Goal: Task Accomplishment & Management: Manage account settings

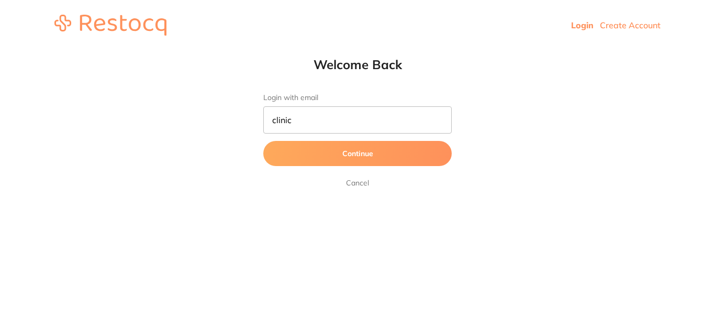
type input "[EMAIL_ADDRESS][DOMAIN_NAME]"
click at [412, 161] on button "Continue" at bounding box center [357, 153] width 189 height 25
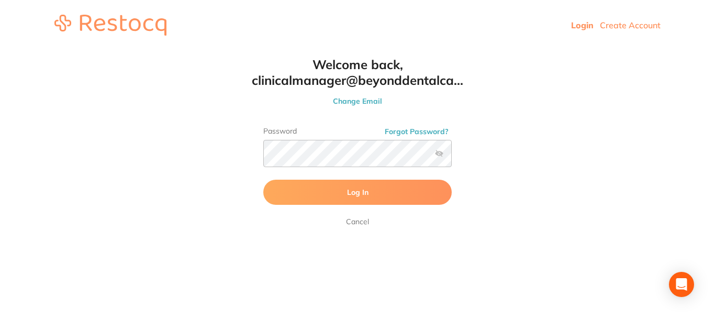
click at [353, 196] on span "Log In" at bounding box center [357, 191] width 21 height 9
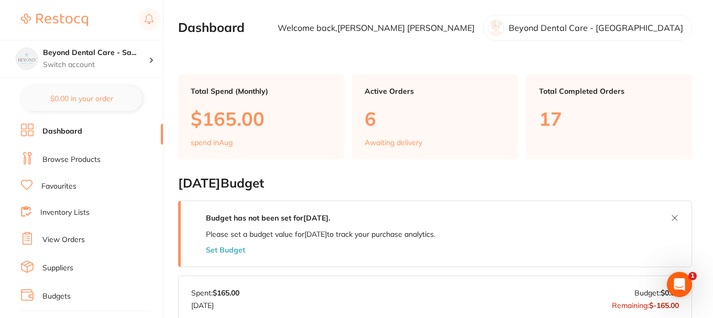
click at [80, 158] on link "Browse Products" at bounding box center [71, 159] width 58 height 10
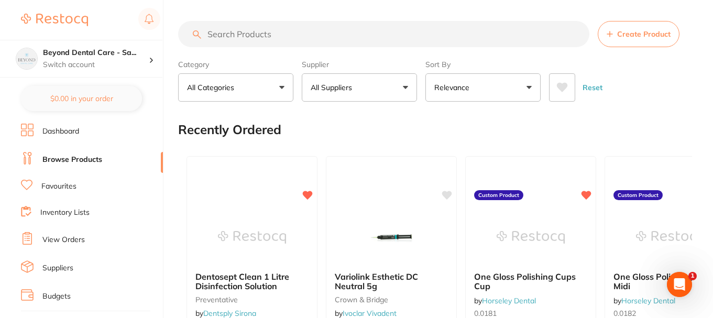
click at [257, 36] on input "search" at bounding box center [383, 34] width 411 height 26
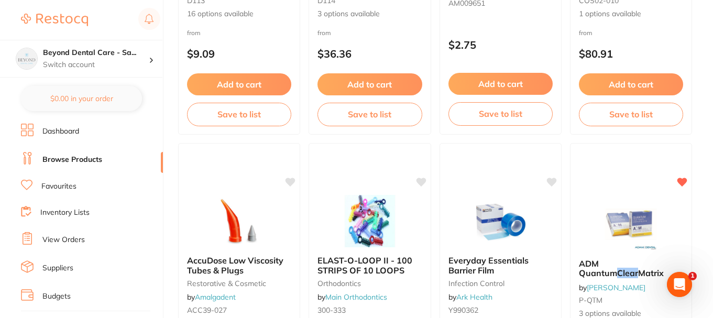
scroll to position [367, 0]
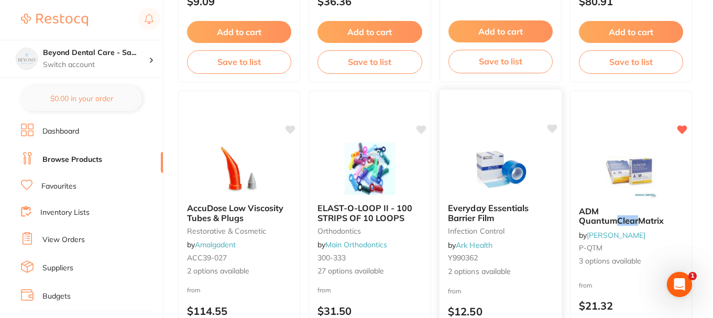
click at [556, 127] on icon at bounding box center [552, 128] width 10 height 9
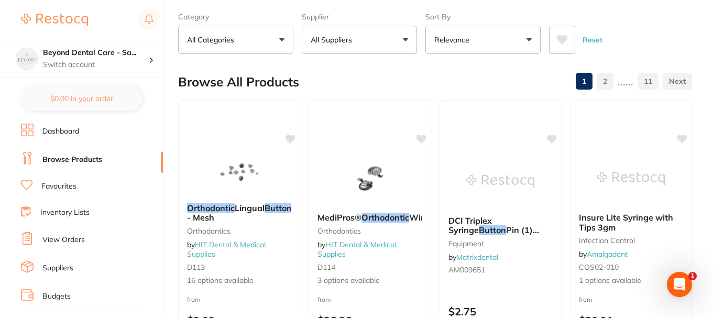
scroll to position [105, 0]
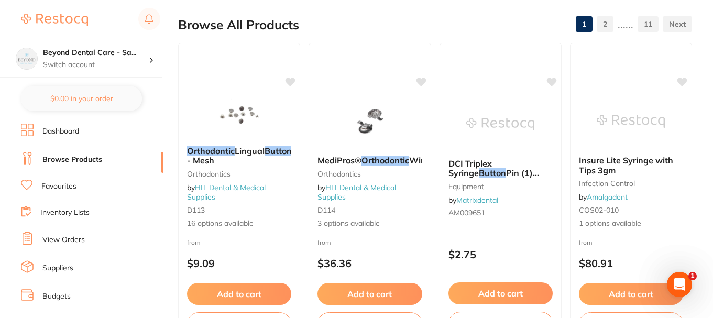
drag, startPoint x: 396, startPoint y: 110, endPoint x: 390, endPoint y: 116, distance: 8.9
click at [396, 109] on img at bounding box center [370, 121] width 68 height 52
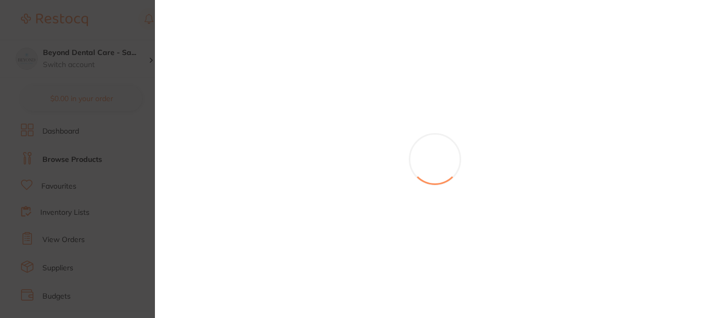
click at [136, 29] on section at bounding box center [357, 159] width 715 height 318
click at [181, 112] on div "Browse All Products 1 2 ...... 11" at bounding box center [436, 129] width 516 height 35
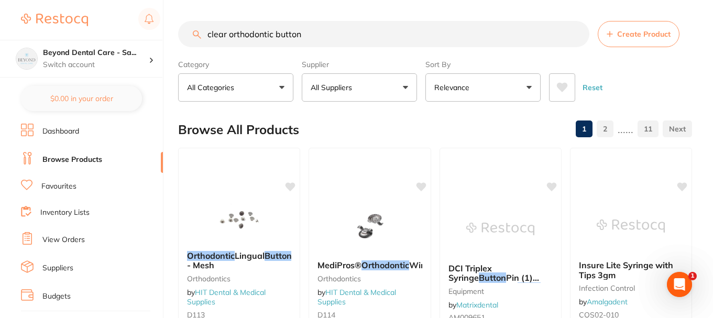
drag, startPoint x: 218, startPoint y: 30, endPoint x: 197, endPoint y: 30, distance: 20.9
click at [199, 30] on div "clear orthodontic button Create Product" at bounding box center [435, 34] width 514 height 26
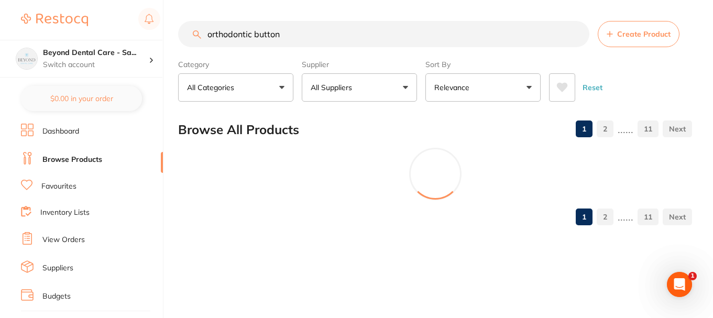
type input "orthodontic button"
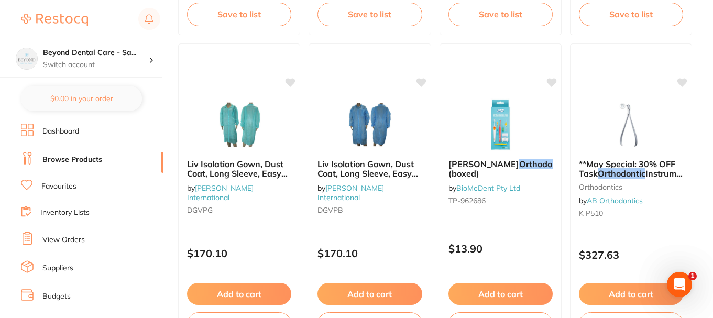
scroll to position [3561, 0]
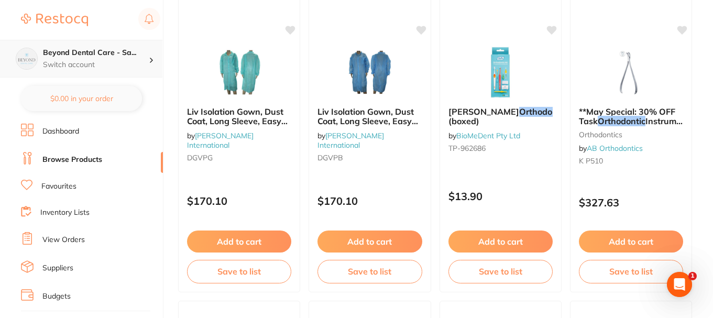
click at [110, 48] on h4 "Beyond Dental Care - Sa..." at bounding box center [96, 53] width 106 height 10
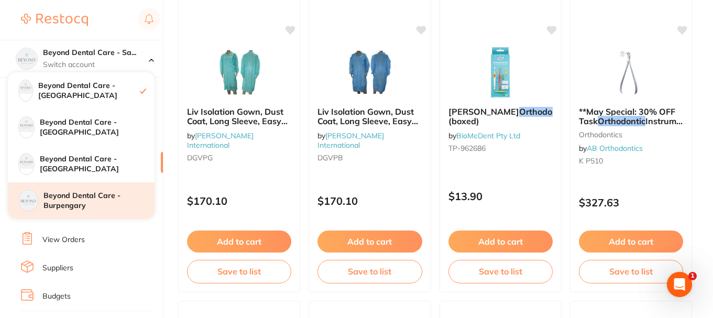
click at [92, 201] on h4 "Beyond Dental Care - Burpengary" at bounding box center [98, 201] width 111 height 20
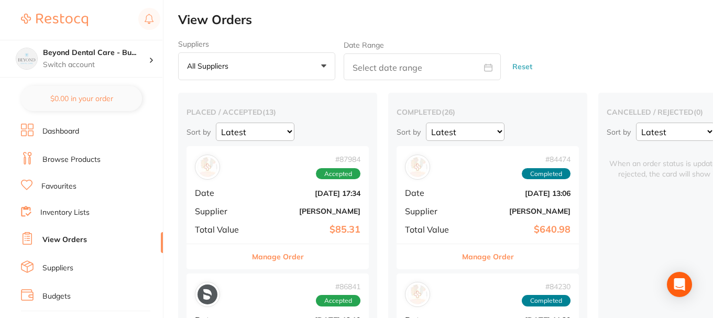
click at [60, 239] on link "View Orders" at bounding box center [64, 240] width 45 height 10
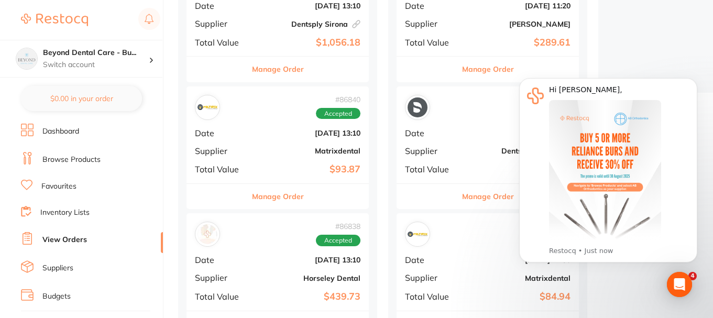
scroll to position [419, 0]
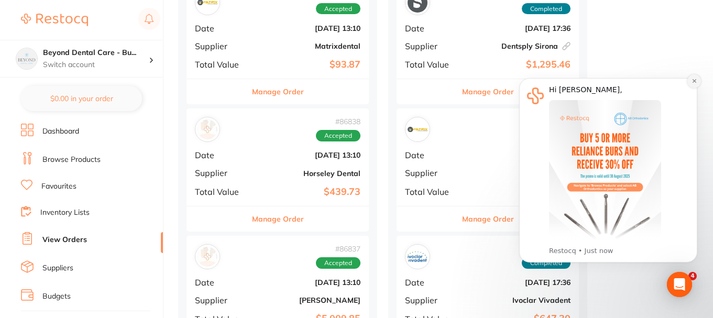
click at [692, 81] on icon "Dismiss notification" at bounding box center [694, 81] width 6 height 6
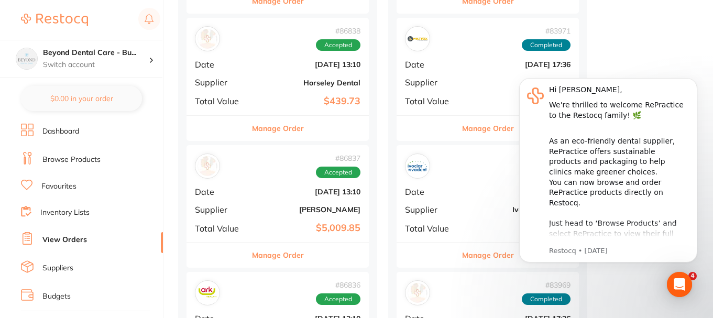
scroll to position [524, 0]
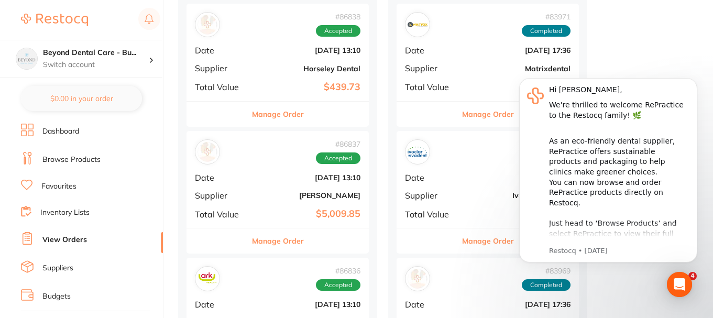
click at [288, 182] on div "# 86837 Accepted Date Jul 17 2025, 13:10 Supplier Henry Schein Halas Total Valu…" at bounding box center [277, 179] width 182 height 97
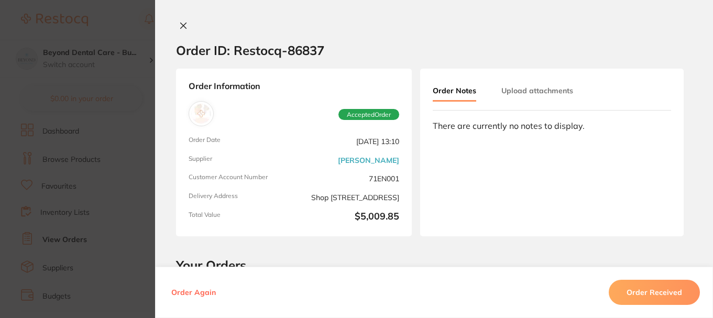
click at [179, 24] on icon at bounding box center [183, 25] width 8 height 8
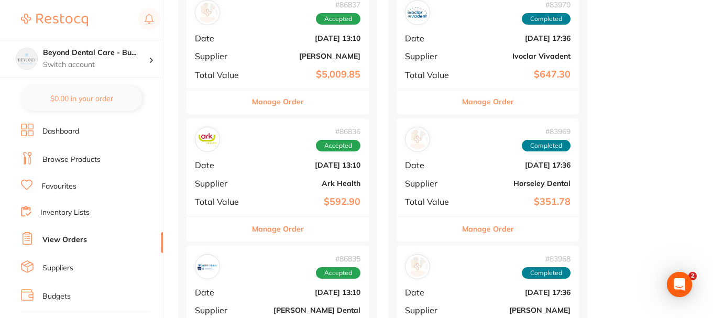
scroll to position [681, 0]
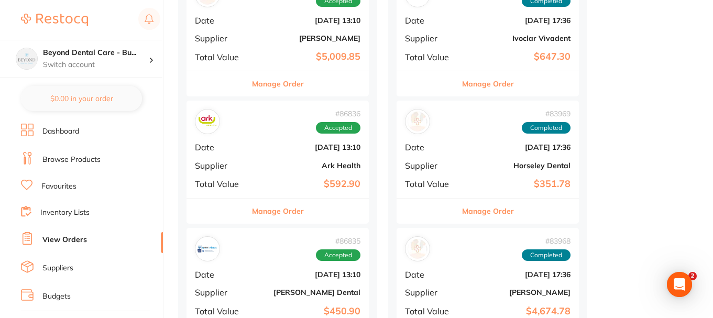
click at [122, 51] on h4 "Beyond Dental Care - Bu..." at bounding box center [96, 53] width 106 height 10
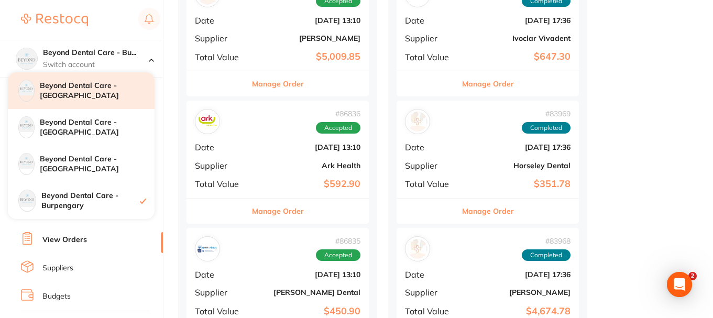
click at [115, 98] on h4 "Beyond Dental Care - [GEOGRAPHIC_DATA]" at bounding box center [97, 91] width 115 height 20
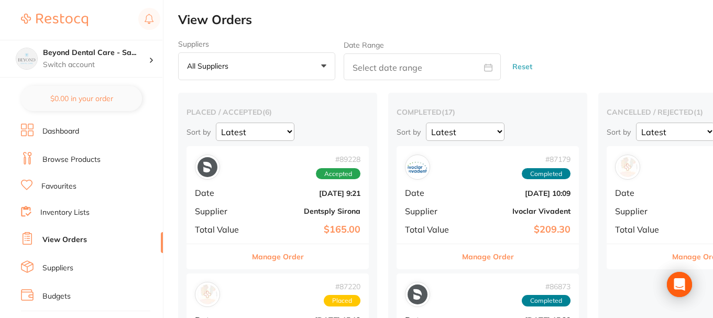
click at [72, 158] on link "Browse Products" at bounding box center [71, 159] width 58 height 10
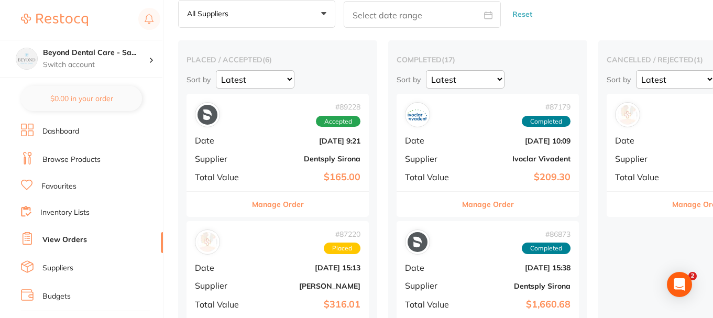
click at [269, 162] on b "Dentsply Sirona" at bounding box center [308, 158] width 105 height 8
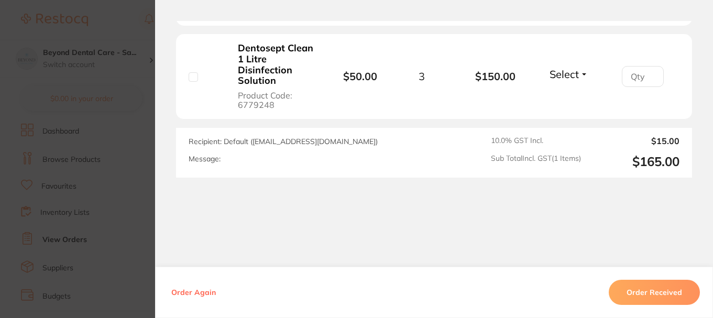
scroll to position [351, 0]
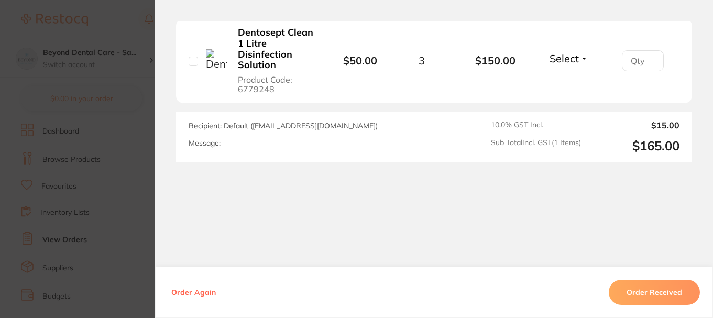
click at [135, 112] on section "Order ID: Restocq- 89228 Order Information Accepted Order Order Date [DATE] 9:2…" at bounding box center [356, 159] width 713 height 318
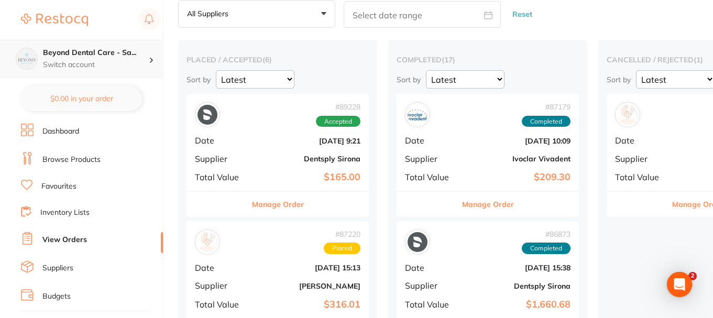
click at [107, 69] on p "Switch account" at bounding box center [96, 65] width 106 height 10
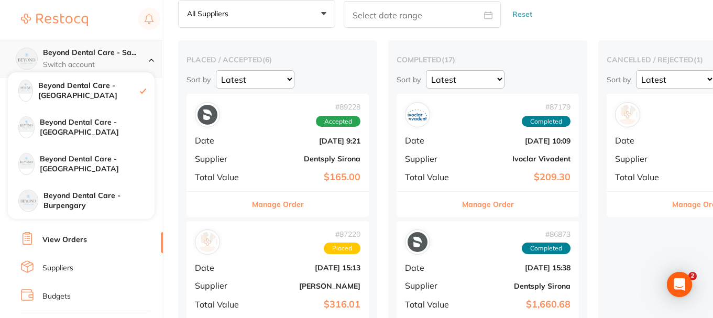
click at [96, 49] on h4 "Beyond Dental Care - Sa..." at bounding box center [96, 53] width 106 height 10
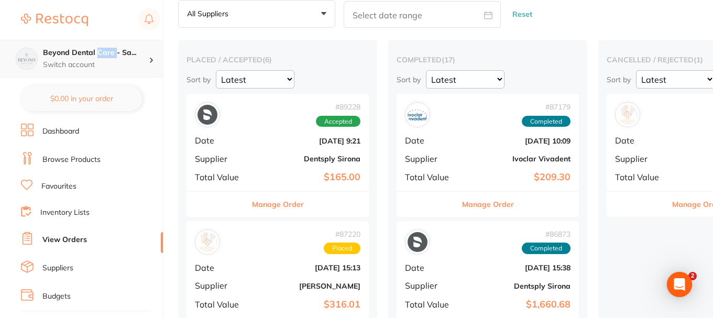
click at [96, 49] on h4 "Beyond Dental Care - Sa..." at bounding box center [96, 53] width 106 height 10
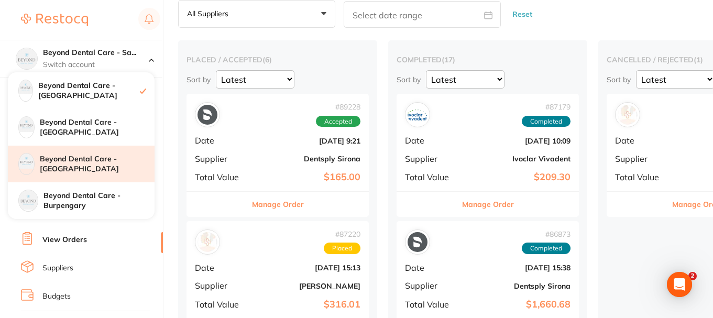
click at [85, 162] on h4 "Beyond Dental Care - [GEOGRAPHIC_DATA]" at bounding box center [97, 164] width 115 height 20
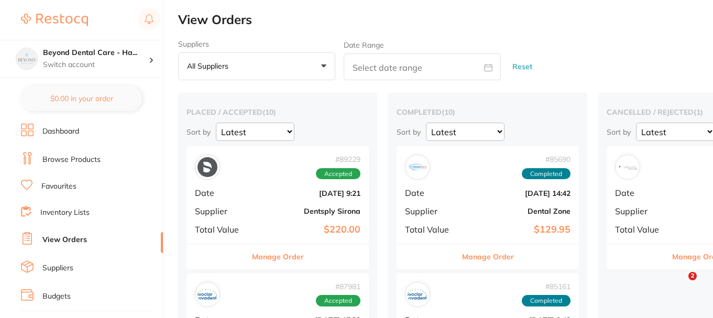
click at [259, 196] on b "Aug 6 2025, 9:21" at bounding box center [308, 193] width 105 height 8
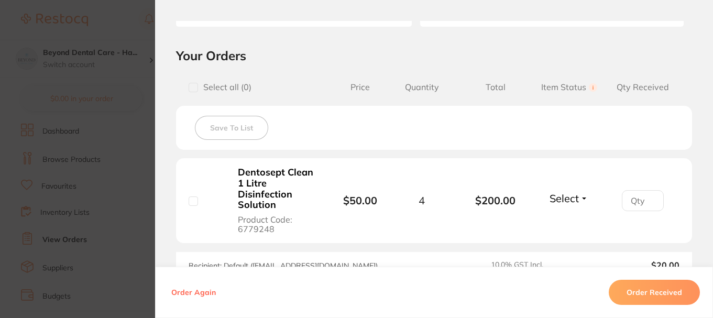
scroll to position [262, 0]
